Goal: Task Accomplishment & Management: Complete application form

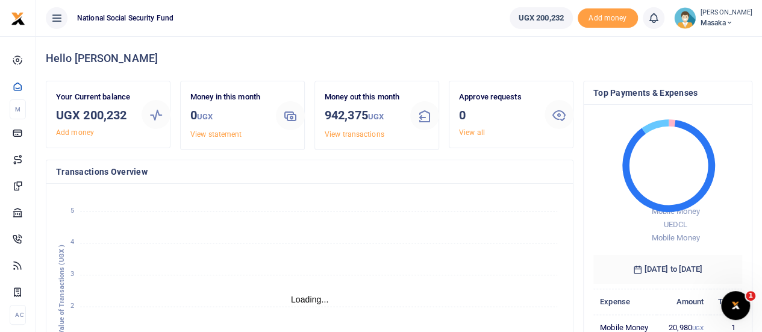
scroll to position [10, 10]
click at [720, 20] on span "Masaka" at bounding box center [727, 22] width 52 height 11
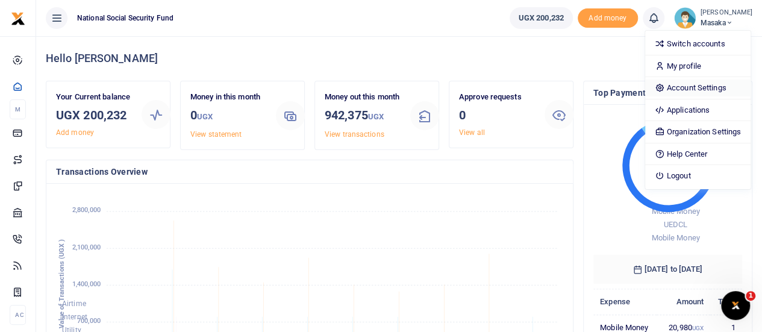
click at [694, 83] on link "Account Settings" at bounding box center [698, 88] width 105 height 17
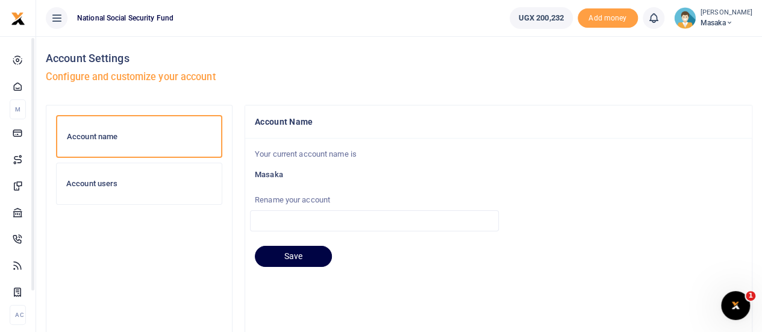
click at [93, 179] on h6 "Account users" at bounding box center [139, 184] width 146 height 10
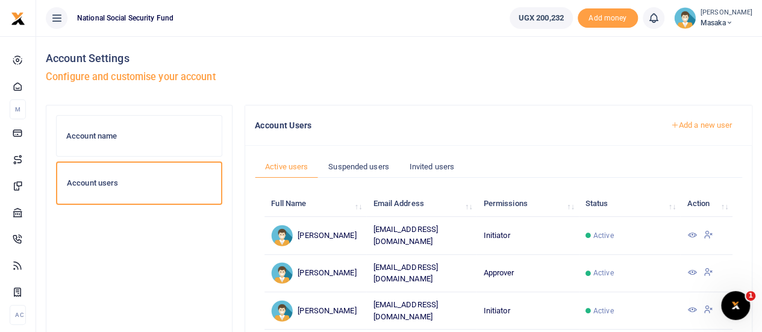
click at [681, 122] on link "Add a new user" at bounding box center [702, 125] width 82 height 20
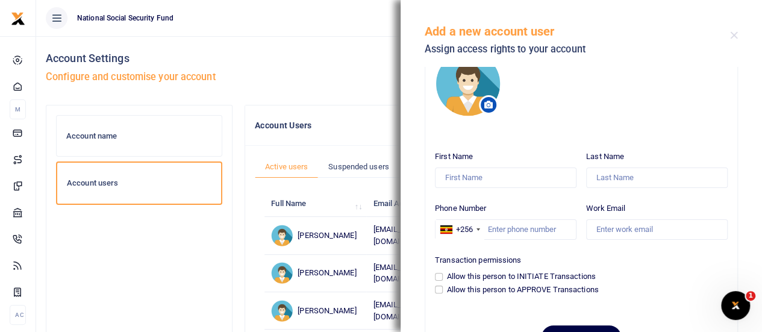
scroll to position [87, 0]
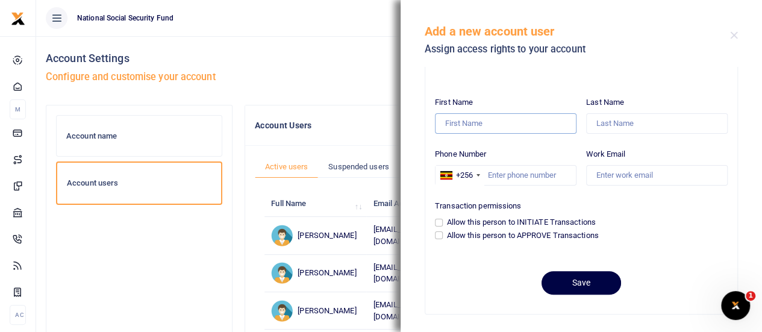
click at [483, 120] on input "First Name" at bounding box center [506, 123] width 142 height 20
click at [603, 174] on input "Work Email" at bounding box center [657, 175] width 142 height 20
paste input "hnakitende@nssfug.org"
type input "hnakitende@nssfug.org"
click at [503, 178] on input "Phone Number" at bounding box center [506, 175] width 142 height 20
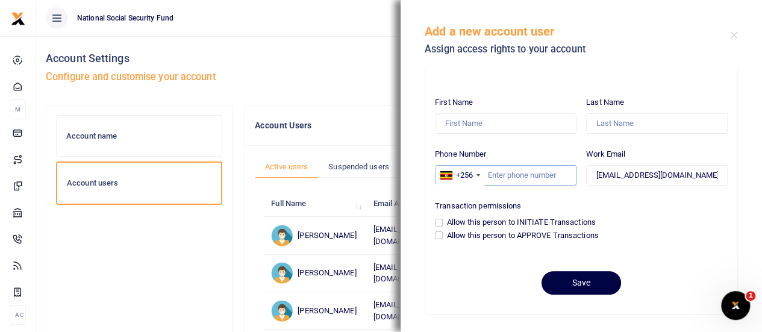
paste input "756955359"
type input "756955359"
click at [458, 122] on input "First Name" at bounding box center [506, 123] width 142 height 20
paste input "Hafuswa"
type input "Hafuswa"
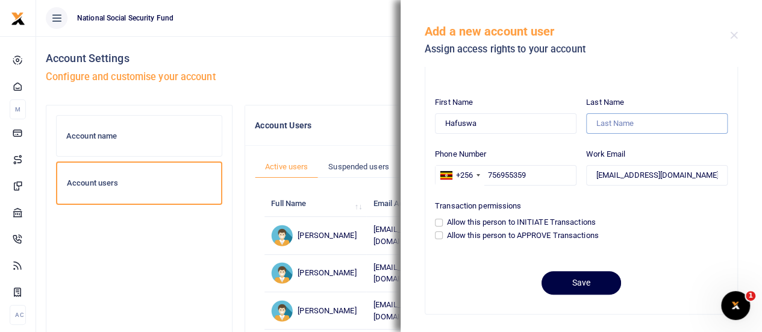
click at [591, 127] on input "Last Name" at bounding box center [657, 123] width 142 height 20
paste input "Nakitende"
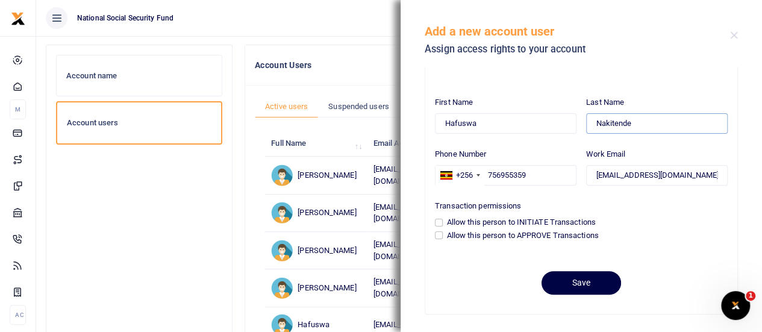
type input "Nakitende"
click at [438, 221] on input "Allow this person to INITIATE Transactions" at bounding box center [439, 223] width 8 height 8
checkbox input "true"
drag, startPoint x: 579, startPoint y: 283, endPoint x: 540, endPoint y: 254, distance: 48.2
click at [577, 281] on button "Save" at bounding box center [582, 283] width 80 height 24
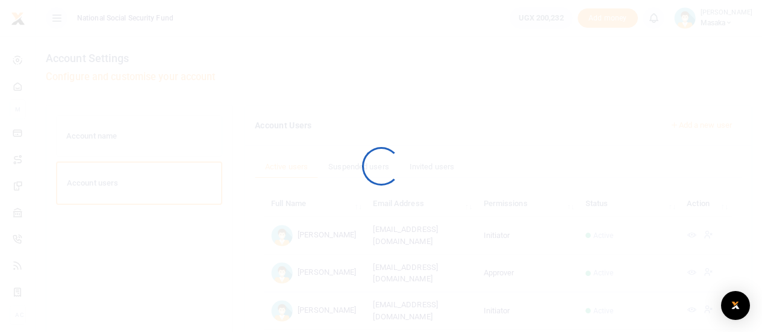
scroll to position [60, 0]
